Goal: Task Accomplishment & Management: Manage account settings

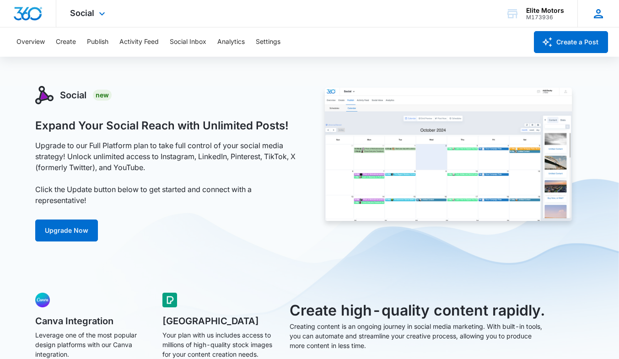
click at [593, 14] on icon at bounding box center [599, 14] width 14 height 14
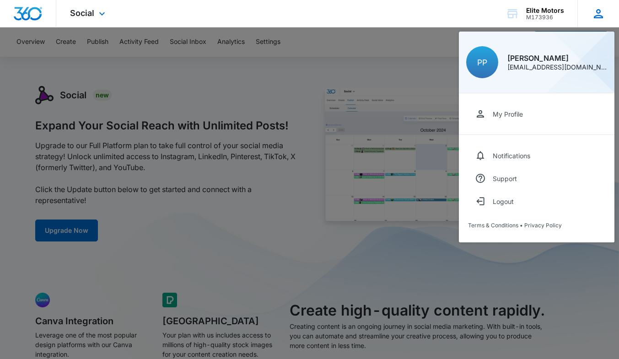
click at [541, 63] on div "[PERSON_NAME] [EMAIL_ADDRESS][DOMAIN_NAME]" at bounding box center [557, 62] width 100 height 16
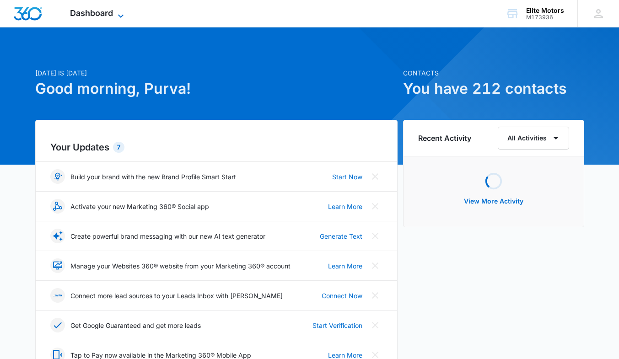
click at [117, 9] on div "Dashboard Apps Reputation Websites Forms CRM Email Social Content Ads Intellige…" at bounding box center [98, 13] width 84 height 27
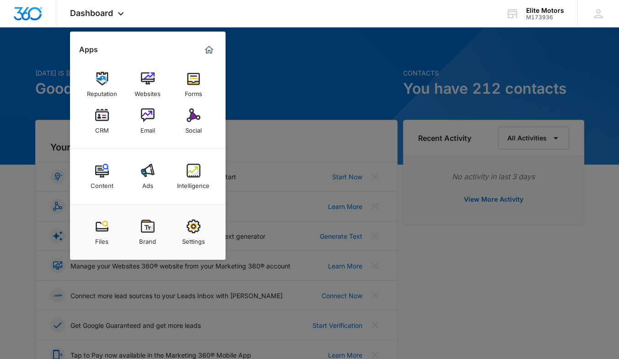
click at [319, 101] on div at bounding box center [309, 179] width 619 height 359
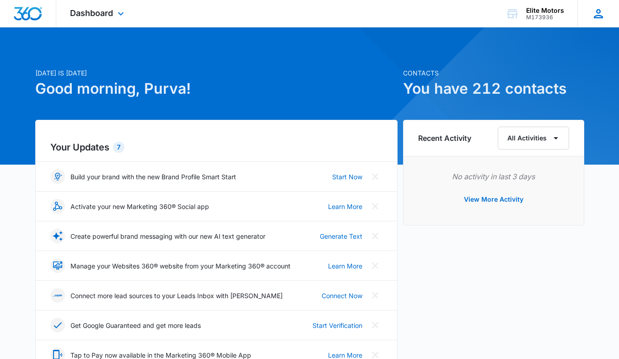
click at [589, 14] on div "PP [PERSON_NAME] [EMAIL_ADDRESS][DOMAIN_NAME] My Profile Notifications Support …" at bounding box center [598, 13] width 42 height 27
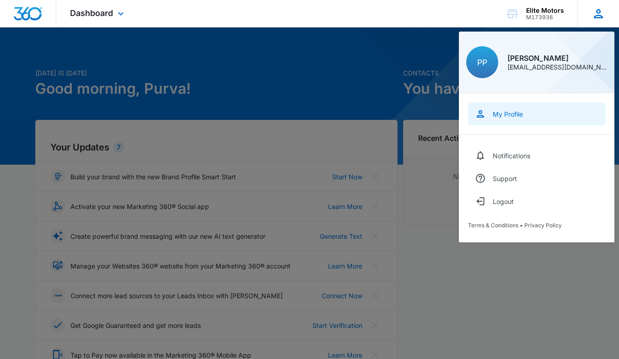
click at [514, 112] on div "My Profile" at bounding box center [508, 114] width 30 height 8
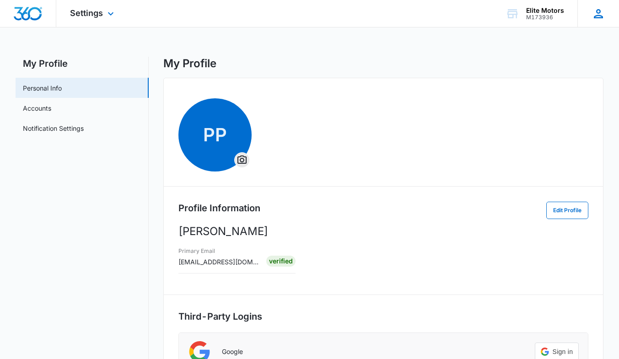
click at [599, 13] on icon at bounding box center [599, 14] width 14 height 14
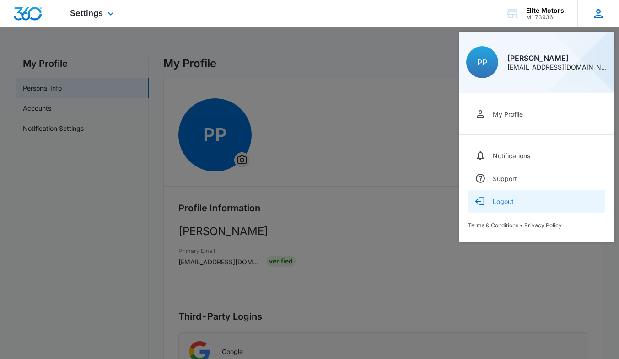
click at [518, 196] on button "Logout" at bounding box center [536, 201] width 137 height 23
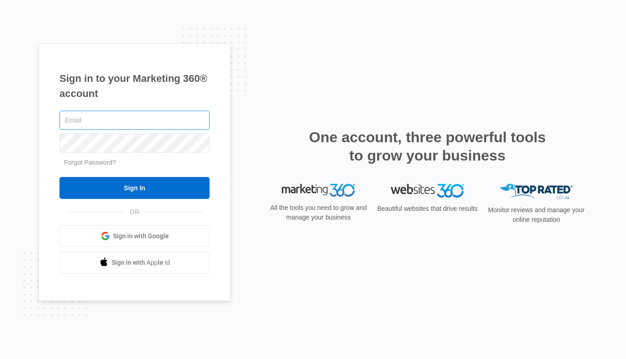
type input "jimmyahuti@gmail.com"
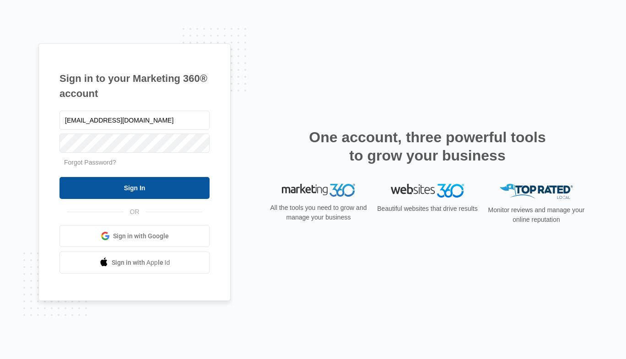
click at [155, 187] on input "Sign In" at bounding box center [134, 188] width 150 height 22
